Goal: Task Accomplishment & Management: Manage account settings

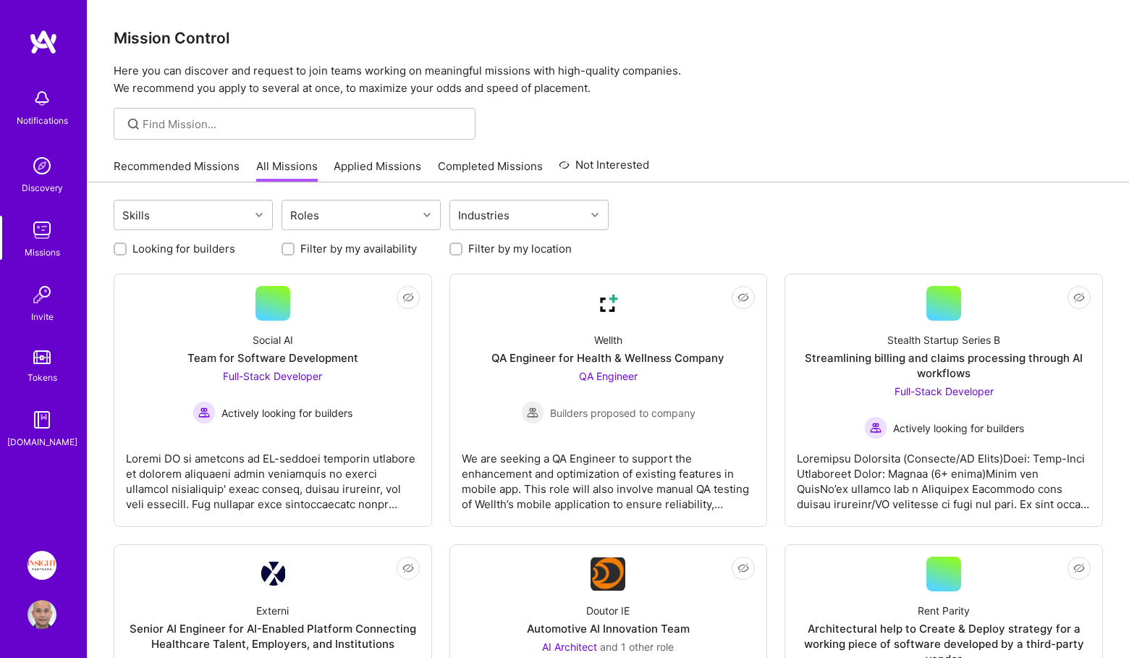
click at [38, 620] on img at bounding box center [41, 614] width 29 height 29
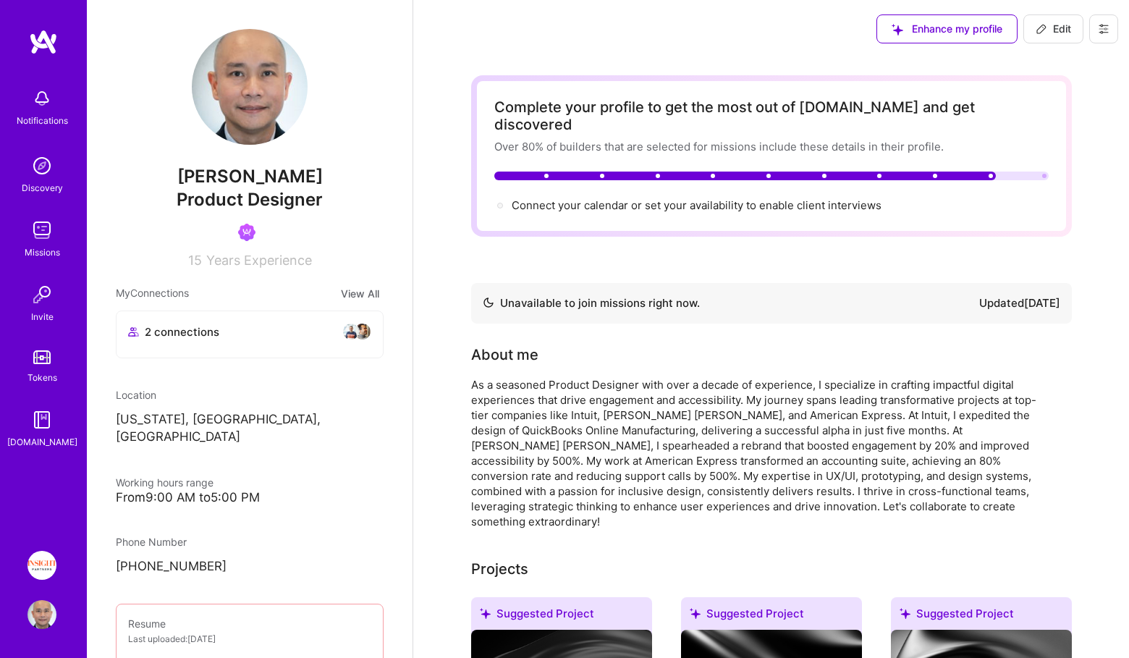
click at [1099, 27] on icon at bounding box center [1104, 29] width 12 height 12
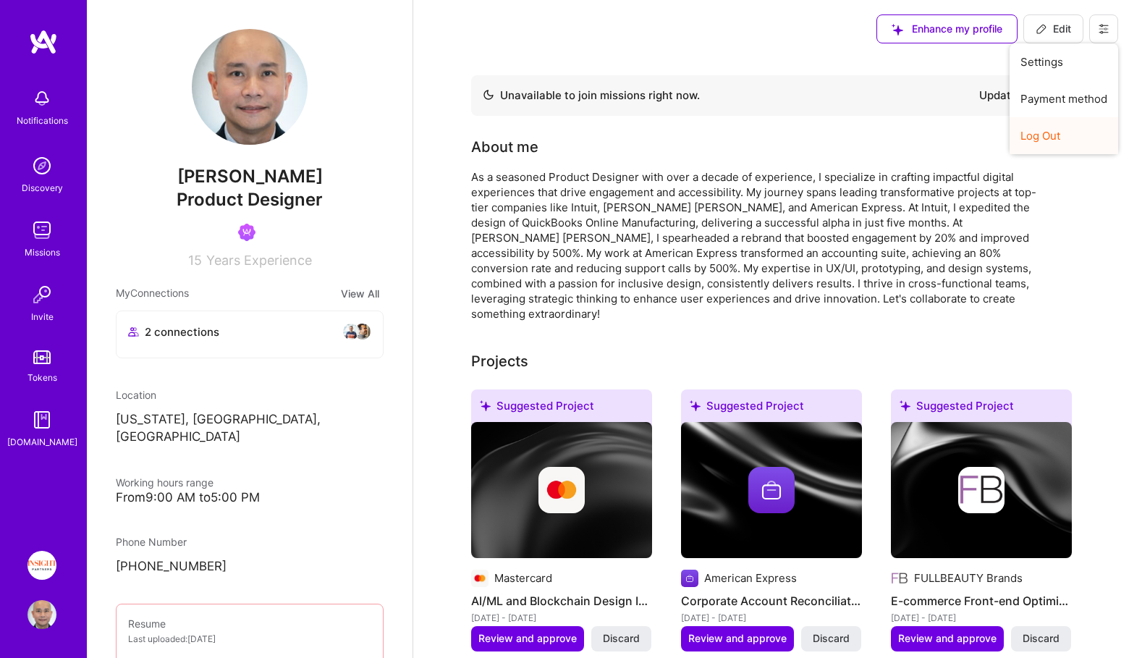
click at [1038, 134] on button "Log Out" at bounding box center [1063, 135] width 109 height 37
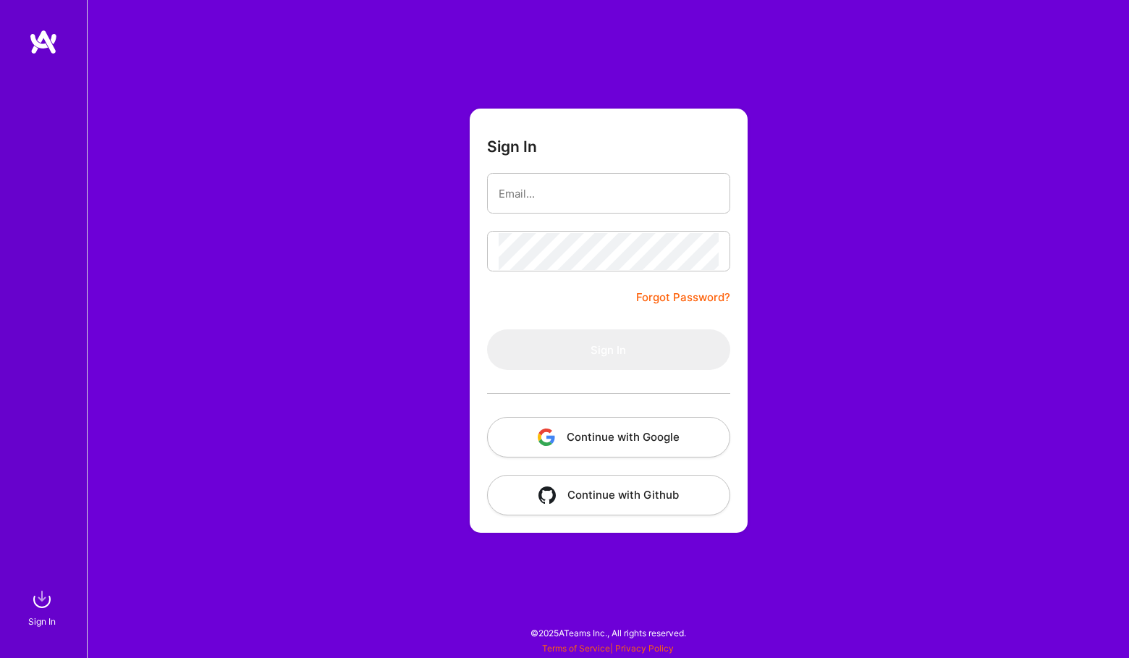
click at [618, 469] on form "Sign In Forgot Password? Sign In Continue with Google Continue with Github" at bounding box center [609, 321] width 278 height 424
click at [603, 438] on button "Continue with Google" at bounding box center [608, 437] width 243 height 41
